Goal: Information Seeking & Learning: Check status

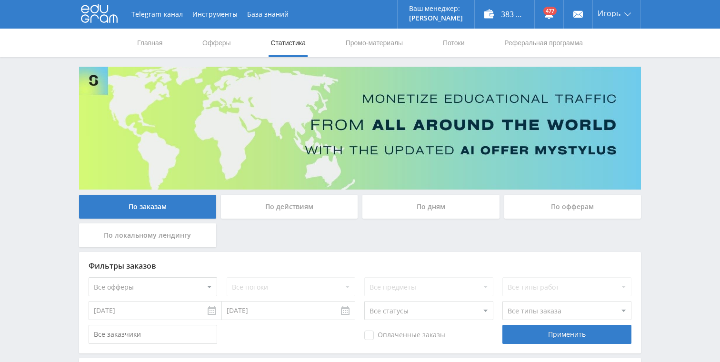
click at [436, 207] on div "По дням" at bounding box center [430, 207] width 137 height 24
click at [0, 0] on input "По дням" at bounding box center [0, 0] width 0 height 0
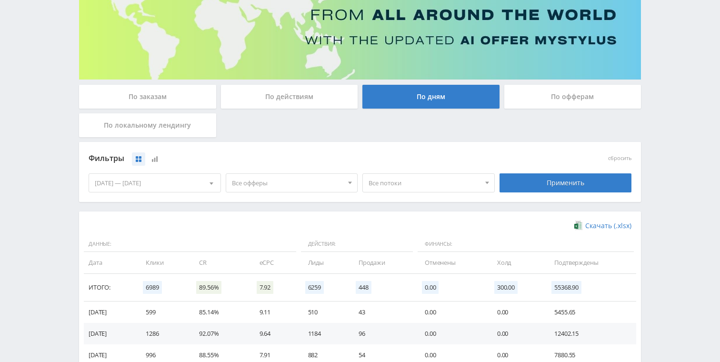
scroll to position [106, 0]
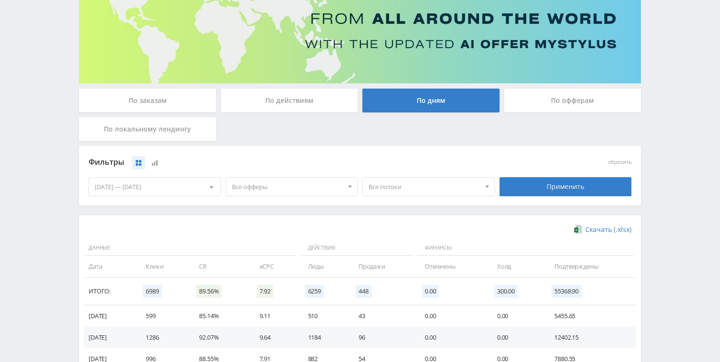
click at [285, 99] on div "По действиям" at bounding box center [289, 101] width 137 height 24
click at [0, 0] on input "По действиям" at bounding box center [0, 0] width 0 height 0
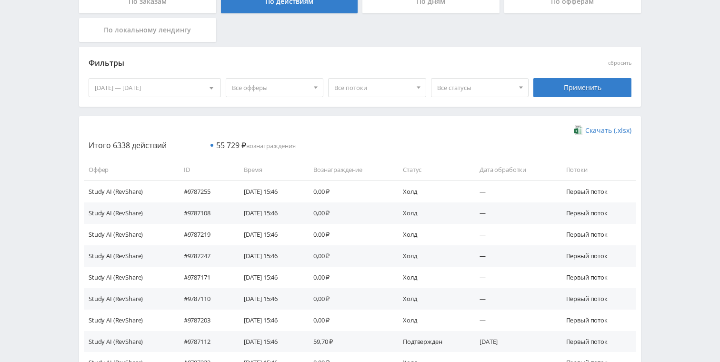
scroll to position [210, 0]
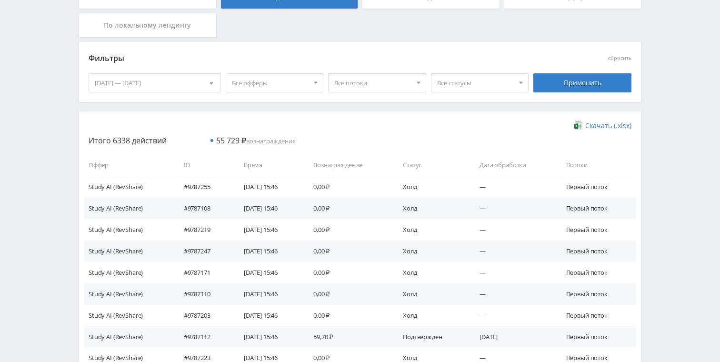
click at [490, 84] on span "Все статусы" at bounding box center [475, 83] width 77 height 18
click at [379, 72] on div "Все потоки Все потоки default default топ гпт spark default default spark defau…" at bounding box center [377, 83] width 103 height 27
click at [376, 84] on span "Все потоки" at bounding box center [372, 83] width 77 height 18
click at [376, 82] on span "Все потоки" at bounding box center [372, 83] width 77 height 18
click at [282, 82] on span "Все офферы" at bounding box center [270, 83] width 77 height 18
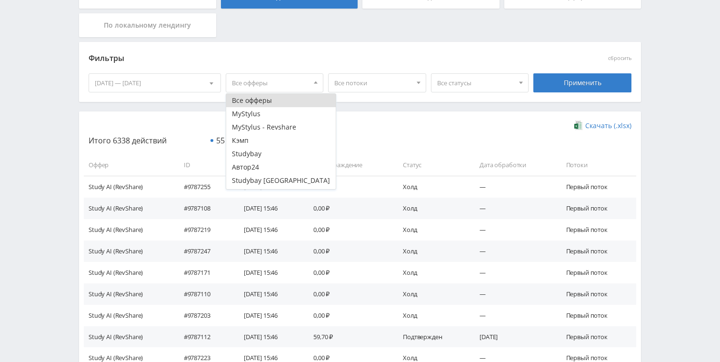
click at [285, 81] on span "Все офферы" at bounding box center [270, 83] width 77 height 18
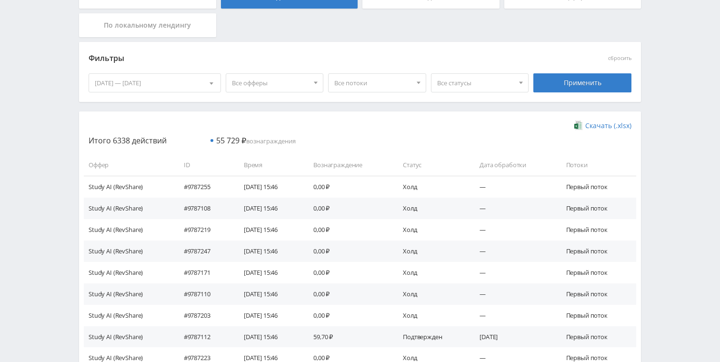
click at [477, 95] on div "Все статусы Все статусы [GEOGRAPHIC_DATA] Подтвержден Отклонен" at bounding box center [479, 83] width 103 height 27
click at [479, 89] on span "Все статусы" at bounding box center [475, 83] width 77 height 18
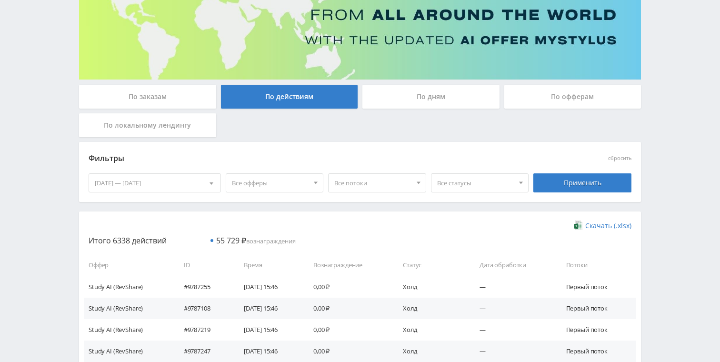
scroll to position [106, 0]
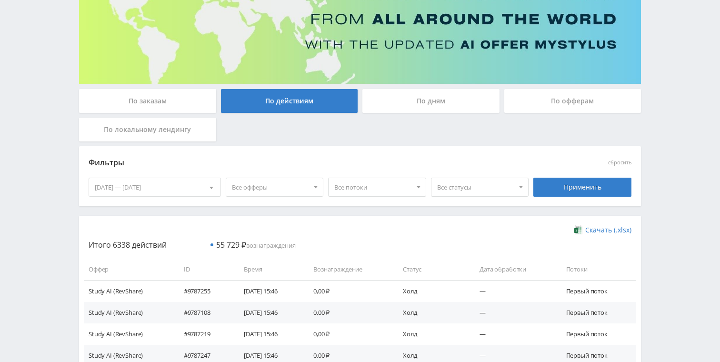
click at [164, 97] on div "По заказам" at bounding box center [147, 101] width 137 height 24
click at [0, 0] on input "По заказам" at bounding box center [0, 0] width 0 height 0
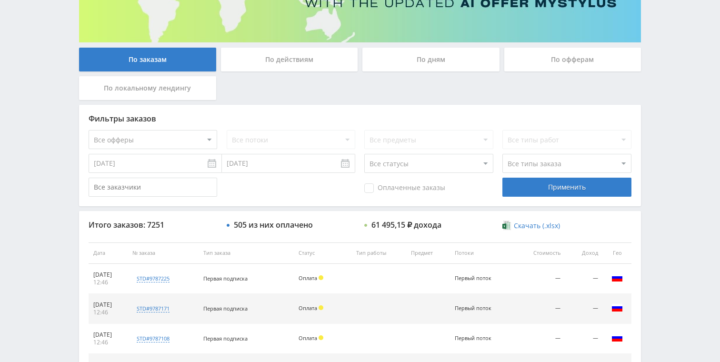
scroll to position [159, 0]
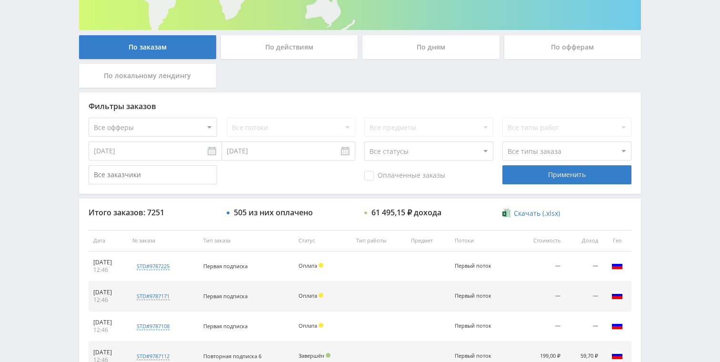
click at [411, 151] on select "Все статусы В аукционе В работе На гарантии Завершен Возврат Черновик" at bounding box center [428, 150] width 129 height 19
click at [364, 141] on select "Все статусы В аукционе В работе На гарантии Завершен Возврат Черновик" at bounding box center [428, 150] width 129 height 19
click at [519, 157] on select "Все типы заказа [PERSON_NAME] Новый заказ" at bounding box center [566, 150] width 129 height 19
select select "1"
click at [502, 141] on select "Все типы заказа [PERSON_NAME] Новый заказ" at bounding box center [566, 150] width 129 height 19
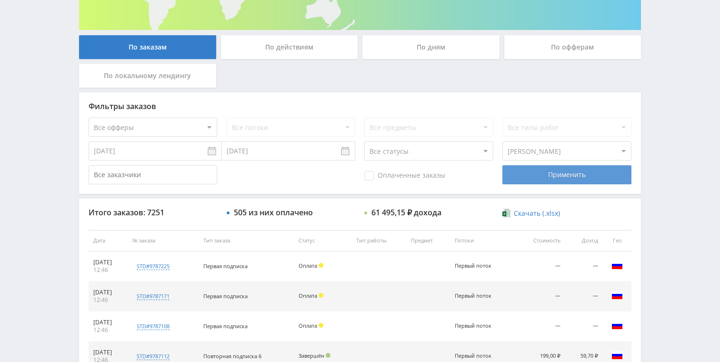
click at [549, 179] on div "Применить" at bounding box center [566, 174] width 129 height 19
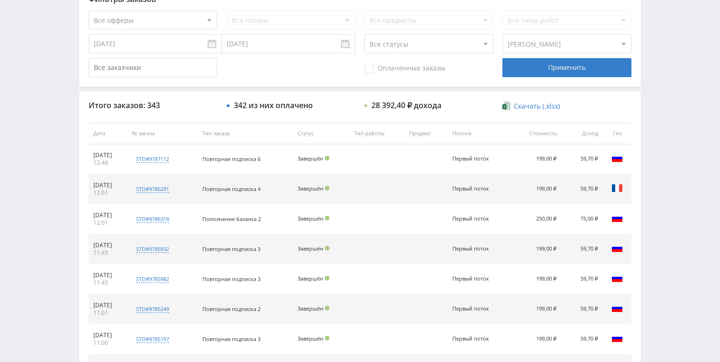
scroll to position [268, 0]
